Goal: Information Seeking & Learning: Learn about a topic

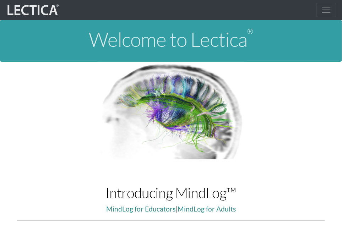
click at [325, 18] on nav "Workplace Assessments Why LectaTests? About LectaTests Leadership Leader develo…" at bounding box center [171, 10] width 342 height 20
click at [324, 13] on span "Toggle navigation" at bounding box center [326, 10] width 11 height 11
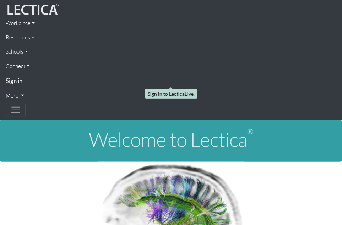
click at [17, 83] on link "Sign in" at bounding box center [171, 80] width 330 height 15
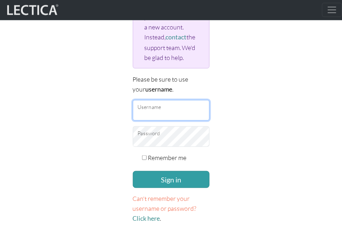
scroll to position [127, 0]
click at [190, 101] on input "Username" at bounding box center [171, 110] width 77 height 21
click at [186, 108] on input "Username" at bounding box center [171, 110] width 77 height 21
click at [204, 108] on input "Username" at bounding box center [171, 110] width 77 height 21
type input "ikumi"
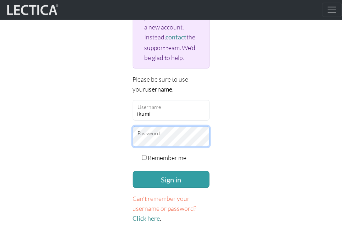
click at [171, 178] on button "Sign in" at bounding box center [171, 179] width 77 height 17
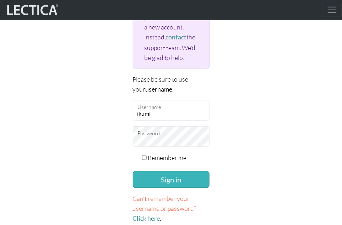
click at [188, 177] on button "Sign in" at bounding box center [171, 179] width 77 height 17
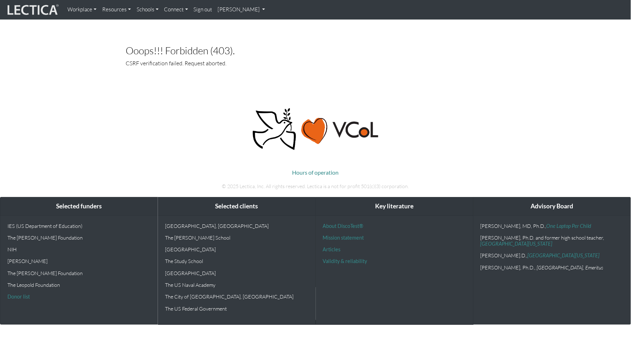
click at [231, 12] on link "[PERSON_NAME]" at bounding box center [241, 10] width 53 height 14
click at [230, 26] on link "My Profile" at bounding box center [251, 26] width 57 height 9
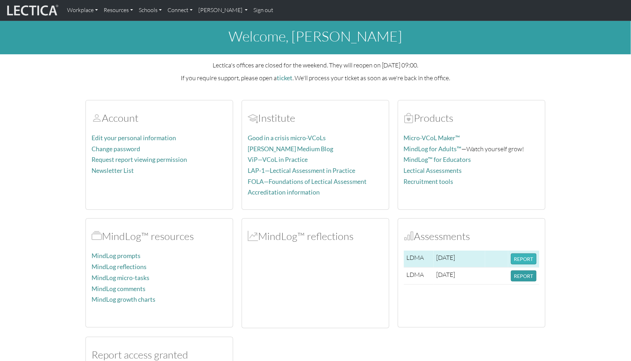
click at [518, 259] on button "REPORT" at bounding box center [524, 258] width 26 height 11
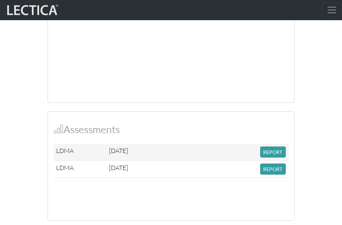
scroll to position [590, 0]
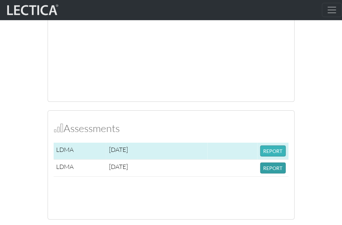
click at [264, 149] on button "REPORT" at bounding box center [273, 151] width 26 height 11
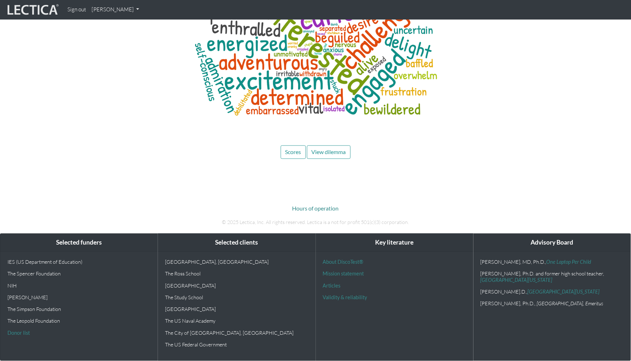
scroll to position [3403, 0]
click at [297, 154] on span "Scores" at bounding box center [293, 152] width 16 height 7
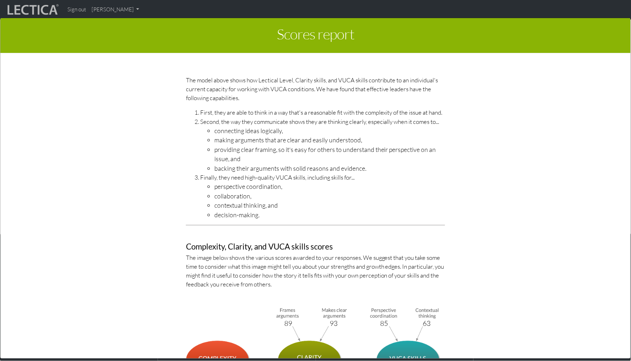
scroll to position [2382, 0]
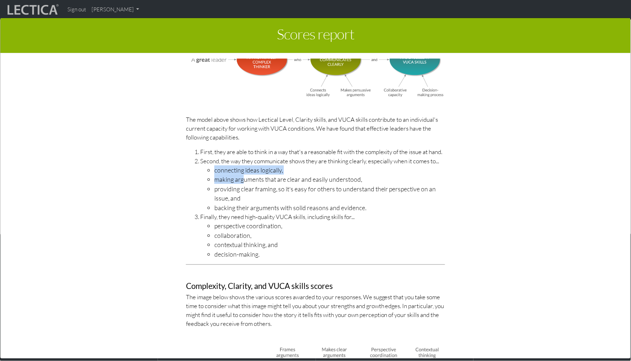
drag, startPoint x: 212, startPoint y: 147, endPoint x: 243, endPoint y: 156, distance: 32.4
click at [243, 165] on ul "connecting ideas logically, making arguments that are clear and easily understo…" at bounding box center [322, 188] width 245 height 47
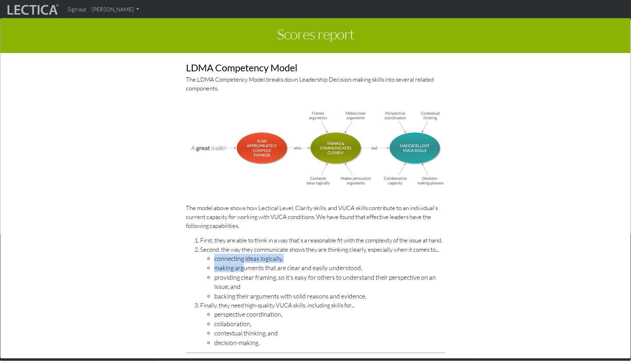
click at [364, 135] on img at bounding box center [315, 148] width 259 height 77
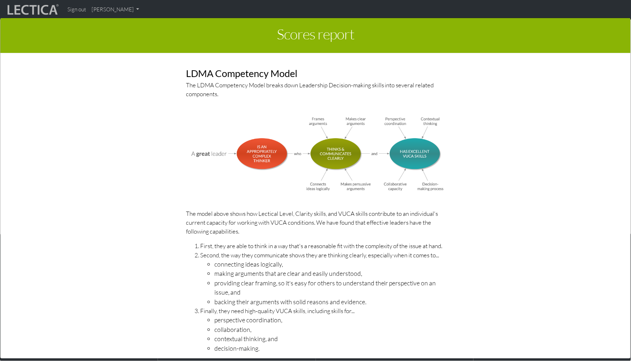
click at [265, 209] on p "The model above shows how Lectical Level, Clarity skills, and VUCA skills contr…" at bounding box center [315, 222] width 259 height 27
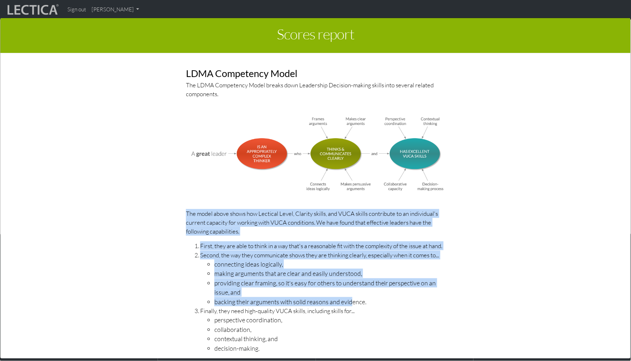
drag, startPoint x: 183, startPoint y: 188, endPoint x: 351, endPoint y: 278, distance: 190.1
click at [351, 279] on div "LDMA Competency Model The LDMA Competency Model breaks down Leadership Decision…" at bounding box center [316, 304] width 270 height 518
click at [333, 278] on li "providing clear framing, so it's easy for others to understand their perspectiv…" at bounding box center [329, 287] width 231 height 19
drag, startPoint x: 374, startPoint y: 281, endPoint x: 220, endPoint y: 204, distance: 172.2
click at [183, 187] on div "LDMA Competency Model The LDMA Competency Model breaks down Leadership Decision…" at bounding box center [316, 304] width 270 height 518
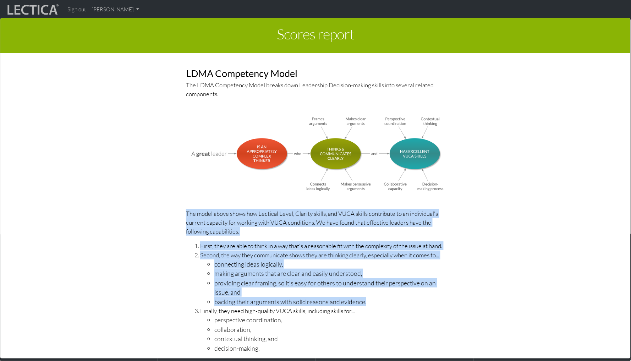
click at [273, 216] on div "LDMA Competency Model The LDMA Competency Model breaks down Leadership Decision…" at bounding box center [316, 304] width 270 height 518
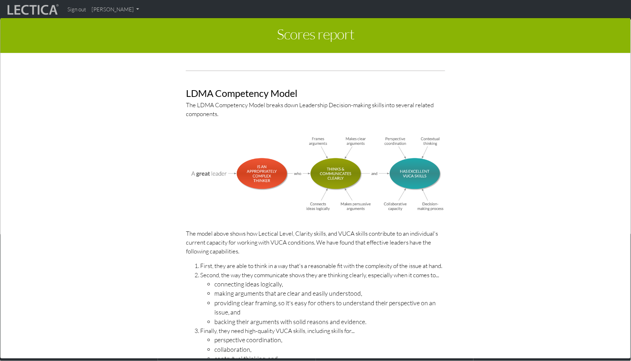
scroll to position [2268, 0]
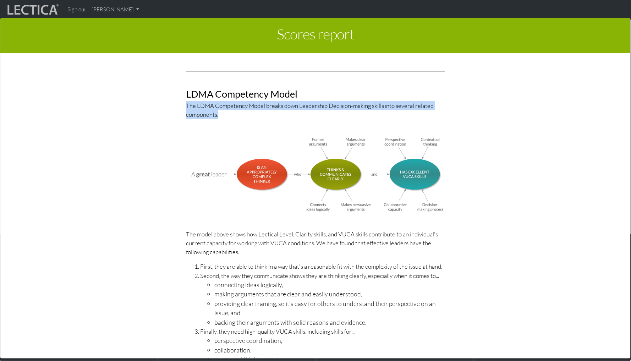
drag, startPoint x: 234, startPoint y: 95, endPoint x: 175, endPoint y: 78, distance: 61.3
click at [175, 78] on div "LDMA Competency Model The LDMA Competency Model breaks down Leadership Decision…" at bounding box center [315, 325] width 405 height 518
click at [226, 101] on p "The LDMA Competency Model breaks down Leadership Decision-making skills into se…" at bounding box center [315, 110] width 259 height 18
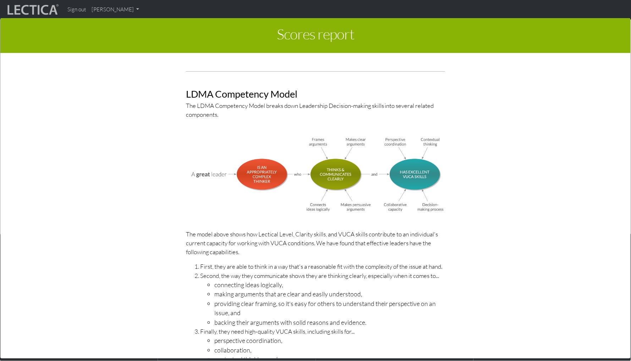
scroll to position [2268, 0]
drag, startPoint x: 308, startPoint y: 112, endPoint x: 397, endPoint y: 148, distance: 95.7
click at [397, 148] on div "LDMA Competency Model The LDMA Competency Model breaks down Leadership Decision…" at bounding box center [316, 324] width 270 height 518
click at [468, 154] on div "LDMA Competency Model The LDMA Competency Model breaks down Leadership Decision…" at bounding box center [315, 324] width 405 height 518
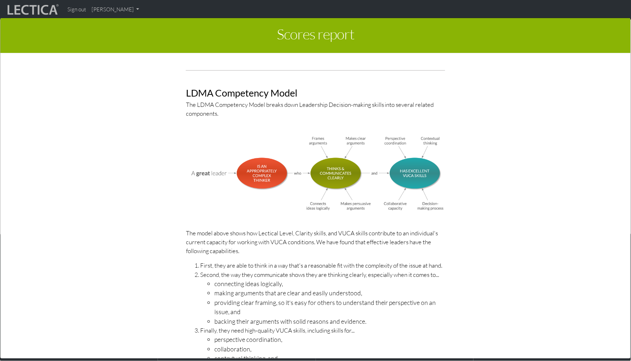
click at [431, 160] on img at bounding box center [315, 173] width 259 height 77
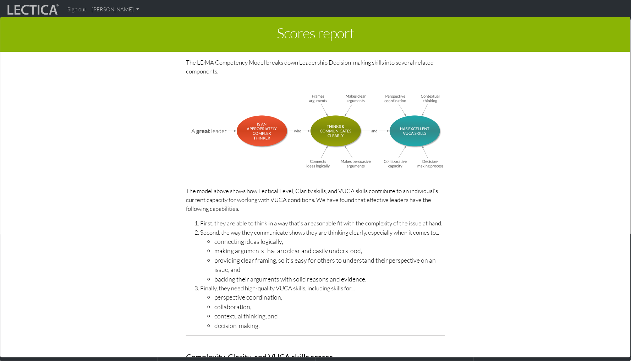
scroll to position [2304, 0]
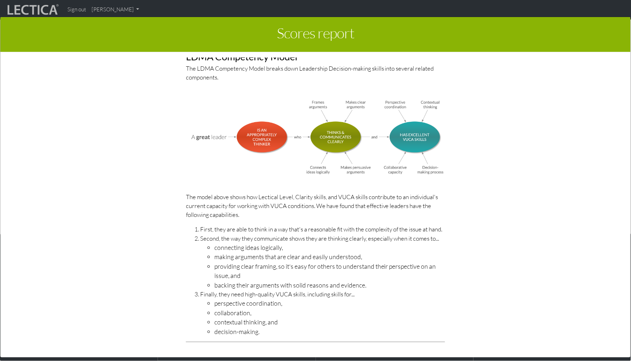
click at [333, 153] on div "LDMA Competency Model The LDMA Competency Model breaks down Leadership Decision…" at bounding box center [316, 287] width 270 height 518
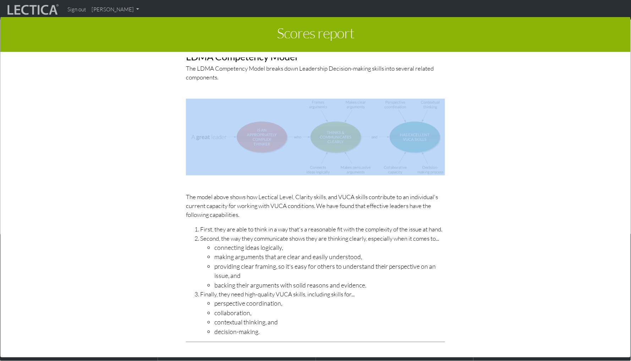
drag, startPoint x: 460, startPoint y: 155, endPoint x: 351, endPoint y: 143, distance: 109.9
click at [350, 143] on div "LDMA Competency Model The LDMA Competency Model breaks down Leadership Decision…" at bounding box center [315, 287] width 405 height 518
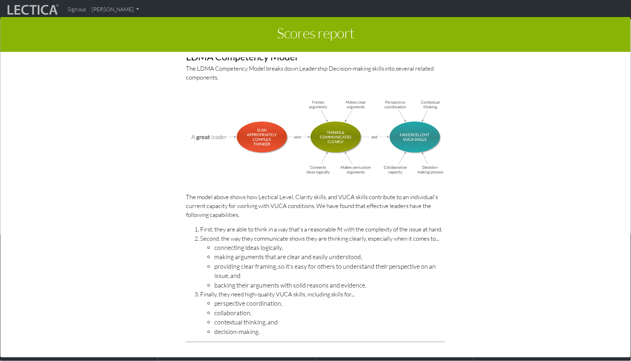
click at [378, 153] on div "LDMA Competency Model The LDMA Competency Model breaks down Leadership Decision…" at bounding box center [316, 287] width 270 height 518
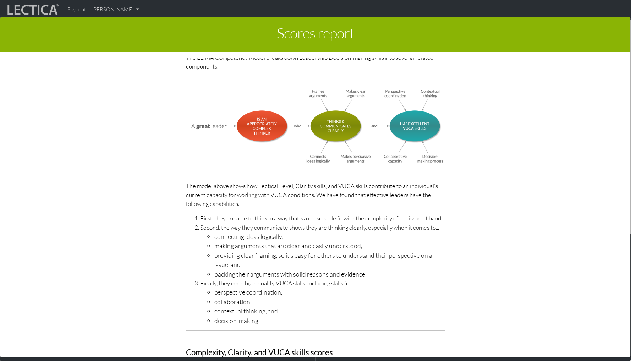
scroll to position [2317, 0]
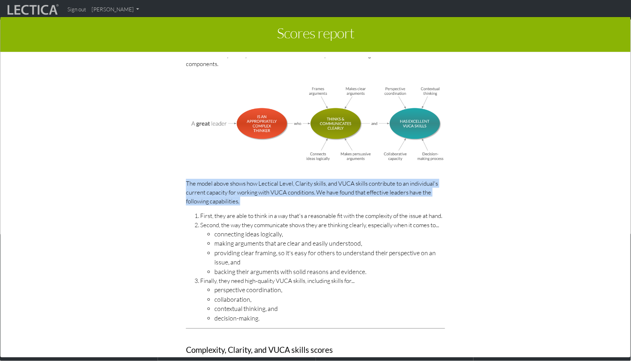
drag, startPoint x: 186, startPoint y: 160, endPoint x: 274, endPoint y: 187, distance: 92.3
click at [274, 187] on div "LDMA Competency Model The LDMA Competency Model breaks down Leadership Decision…" at bounding box center [316, 274] width 270 height 518
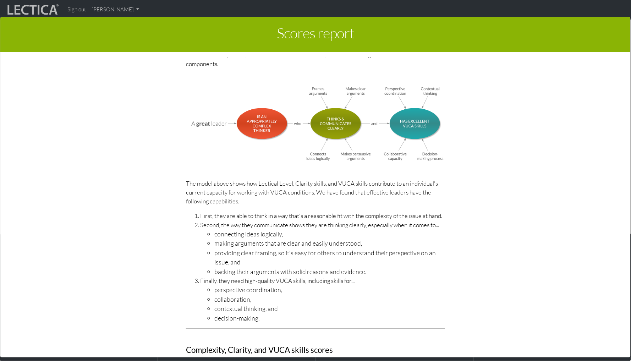
click at [276, 185] on div "LDMA Competency Model The LDMA Competency Model breaks down Leadership Decision…" at bounding box center [316, 274] width 270 height 518
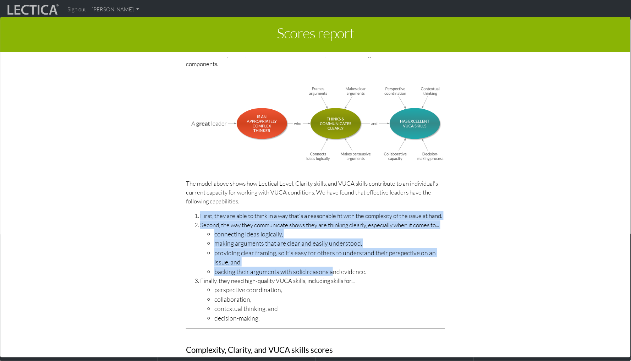
drag, startPoint x: 192, startPoint y: 191, endPoint x: 332, endPoint y: 242, distance: 148.9
click at [332, 242] on ol "First, they are able to think in a way that's a reasonable fit with the complex…" at bounding box center [315, 266] width 259 height 111
click at [332, 248] on li "providing clear framing, so it's easy for others to understand their perspectiv…" at bounding box center [329, 257] width 231 height 19
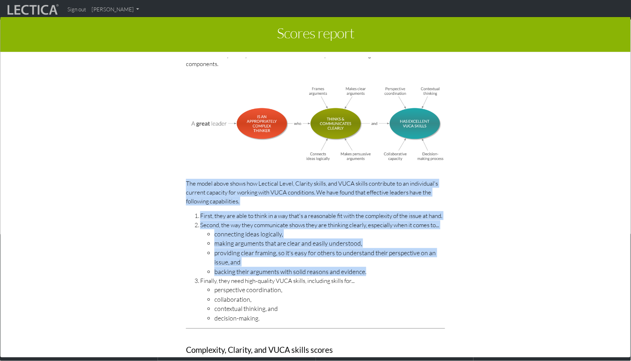
drag, startPoint x: 384, startPoint y: 248, endPoint x: 169, endPoint y: 150, distance: 236.2
click at [169, 150] on div "LDMA Competency Model The LDMA Competency Model breaks down Leadership Decision…" at bounding box center [315, 274] width 405 height 518
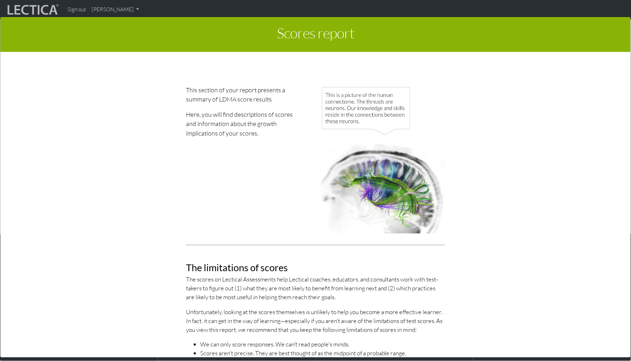
scroll to position [0, 0]
click at [55, 9] on div "Scores report × This section of your report presents a summary of LDMA score re…" at bounding box center [315, 187] width 631 height 361
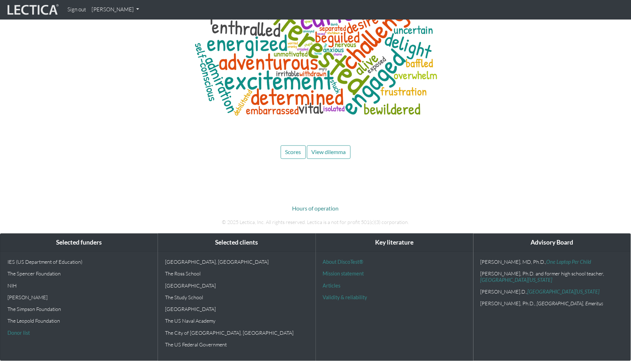
click at [49, 10] on img at bounding box center [32, 9] width 53 height 13
click at [291, 153] on span "Scores" at bounding box center [293, 152] width 16 height 7
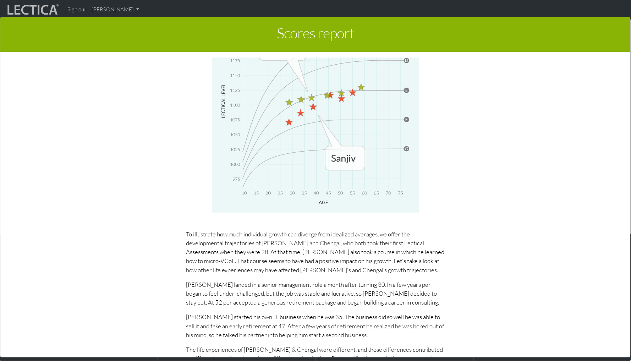
scroll to position [3498, 0]
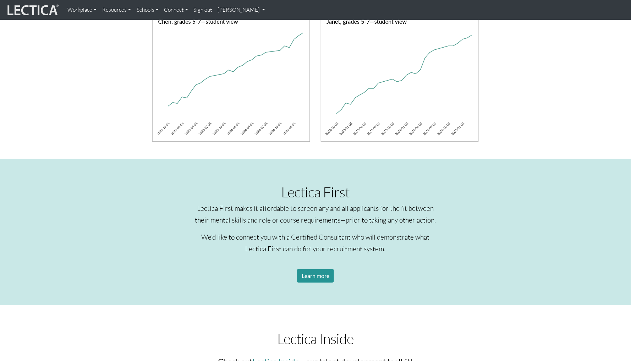
scroll to position [466, 0]
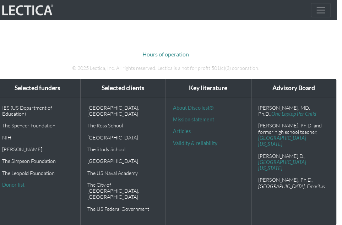
scroll to position [3550, 5]
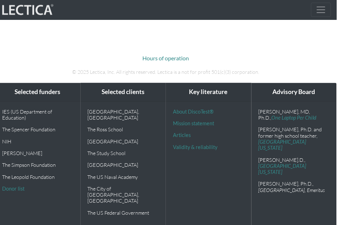
click at [145, 5] on span "Scores" at bounding box center [143, 2] width 16 height 7
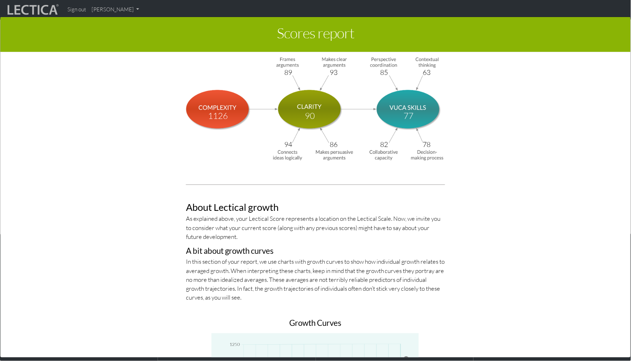
scroll to position [2645, 0]
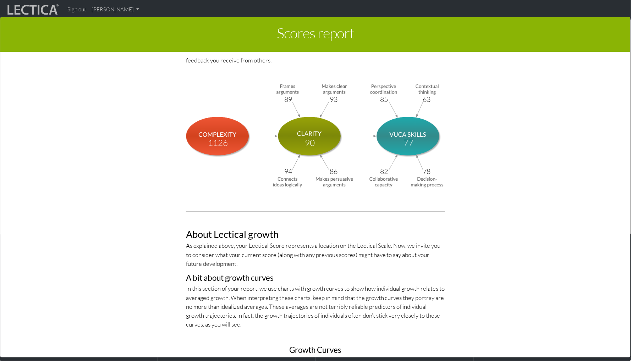
click at [250, 1] on div at bounding box center [315, 180] width 631 height 361
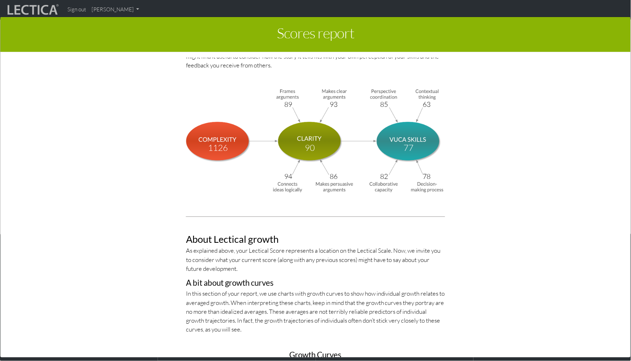
scroll to position [2641, 0]
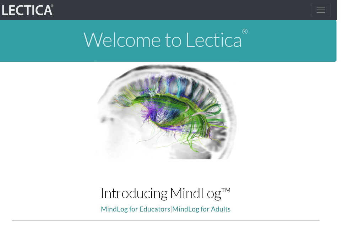
scroll to position [0, 5]
click at [316, 13] on span "Toggle navigation" at bounding box center [321, 10] width 11 height 11
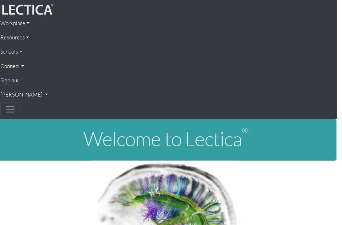
click at [17, 94] on link "[PERSON_NAME]" at bounding box center [165, 95] width 330 height 14
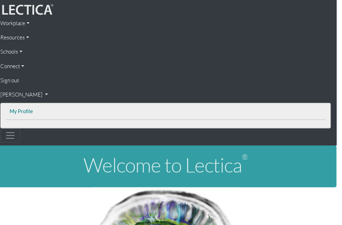
click at [30, 108] on link "My Profile" at bounding box center [166, 111] width 316 height 9
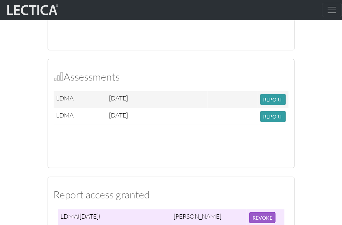
scroll to position [636, 0]
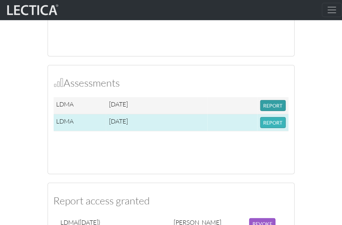
click at [275, 121] on button "REPORT" at bounding box center [273, 122] width 26 height 11
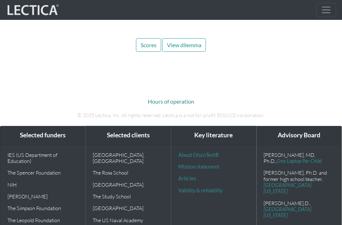
scroll to position [2703, 0]
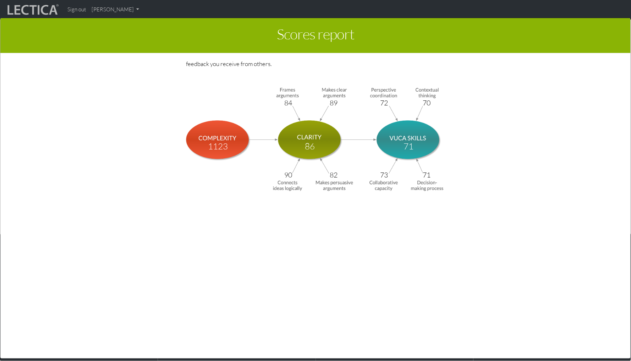
scroll to position [2638, 0]
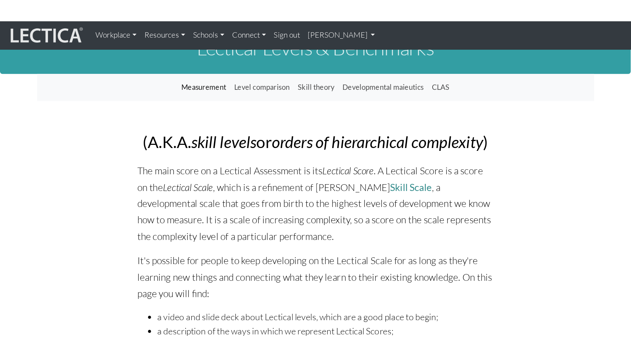
scroll to position [21, 0]
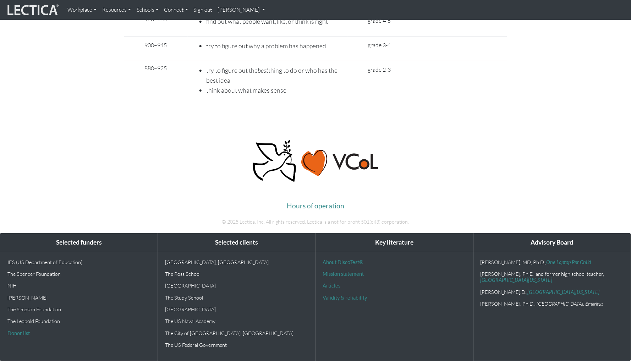
scroll to position [5267, 0]
drag, startPoint x: 470, startPoint y: 140, endPoint x: 503, endPoint y: 195, distance: 64.2
drag, startPoint x: 373, startPoint y: 106, endPoint x: 420, endPoint y: 222, distance: 124.7
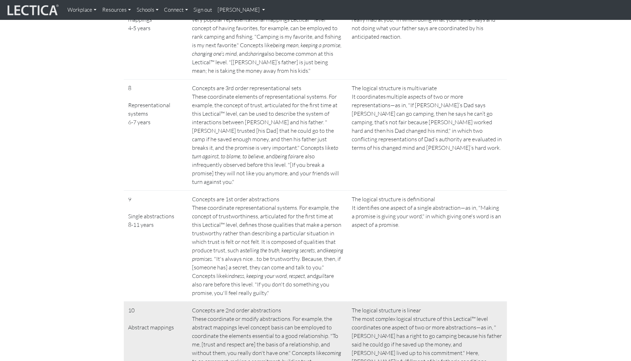
scroll to position [1206, 0]
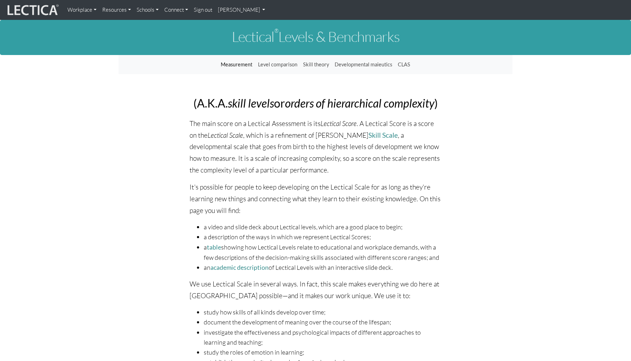
scroll to position [1, 0]
